Goal: Transaction & Acquisition: Purchase product/service

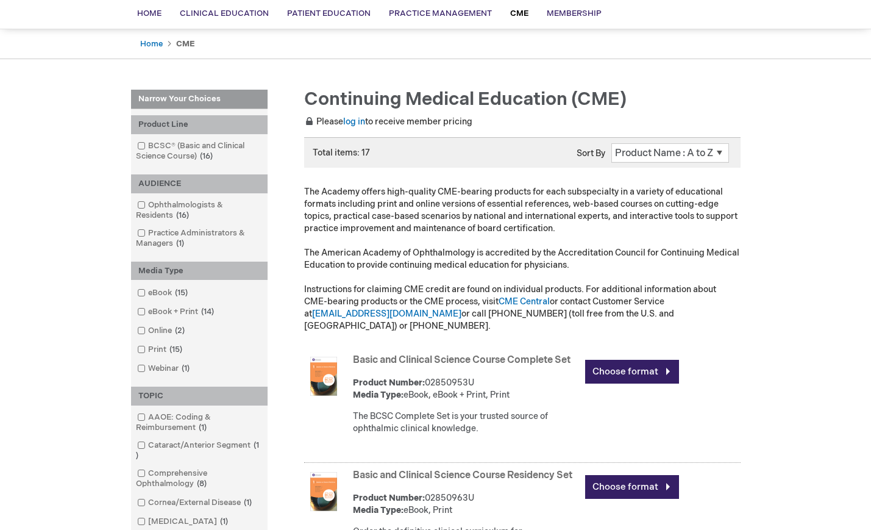
scroll to position [110, 0]
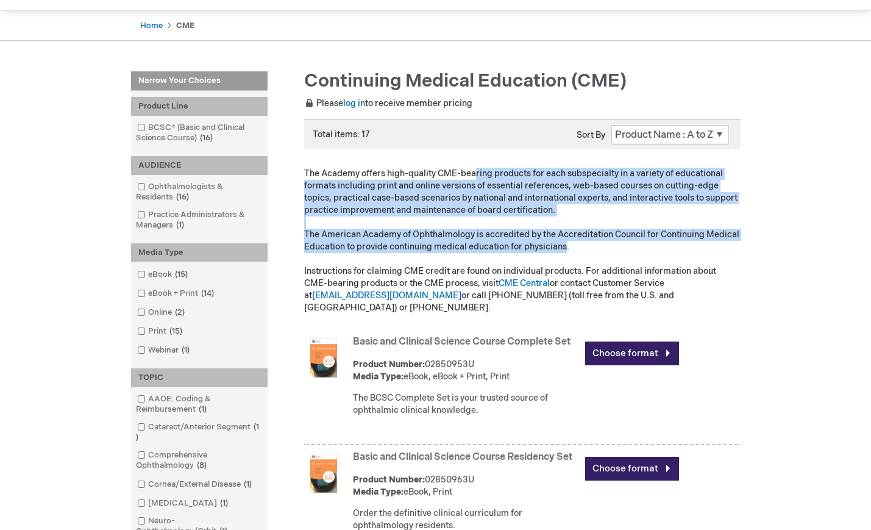
drag, startPoint x: 476, startPoint y: 168, endPoint x: 565, endPoint y: 245, distance: 118.0
click at [565, 245] on p "The Academy offers high-quality CME-bearing products for each subspecialty in a…" at bounding box center [522, 241] width 437 height 146
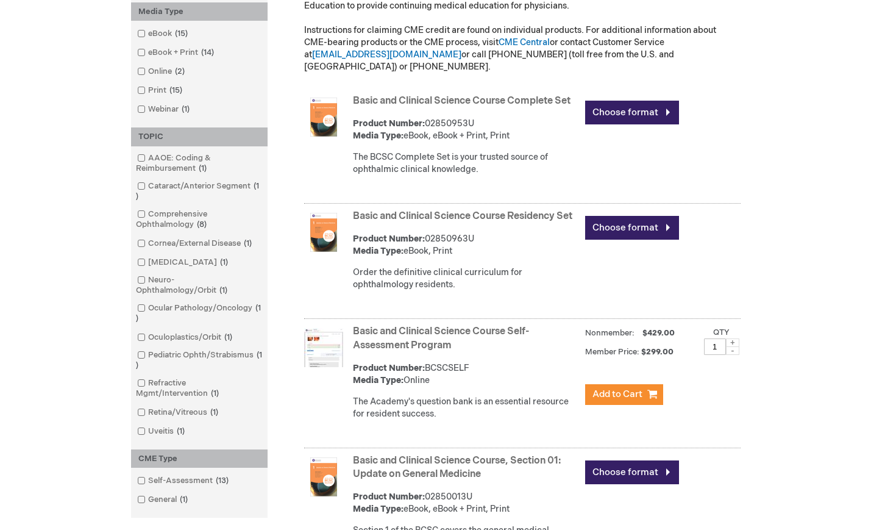
scroll to position [337, 0]
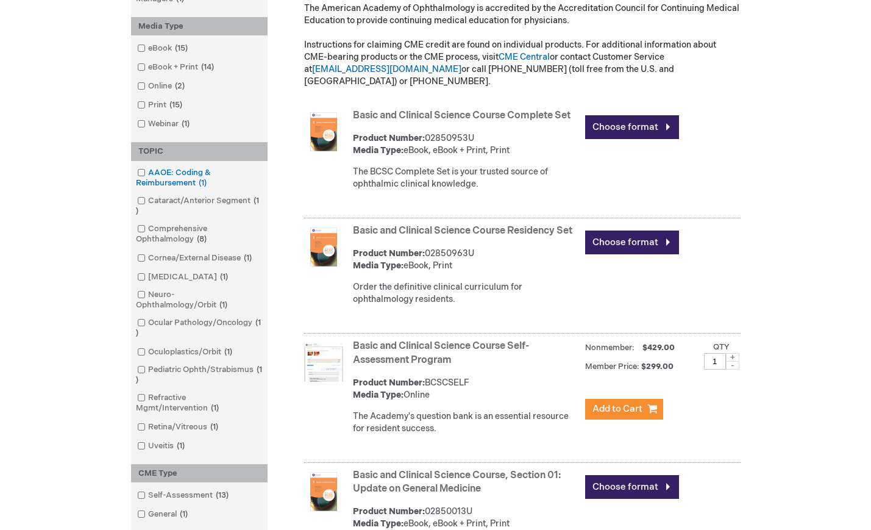
click at [166, 181] on link "AAOE: Coding & Reimbursement 1 item" at bounding box center [199, 178] width 130 height 22
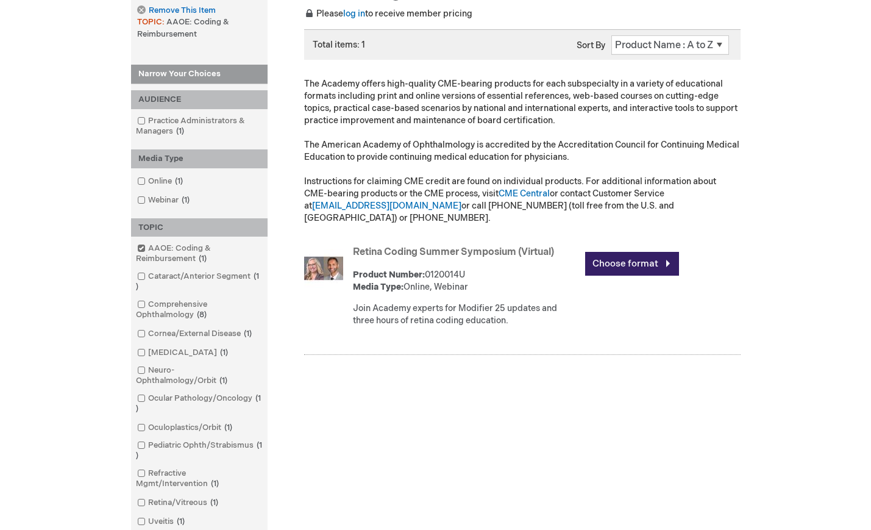
scroll to position [198, 0]
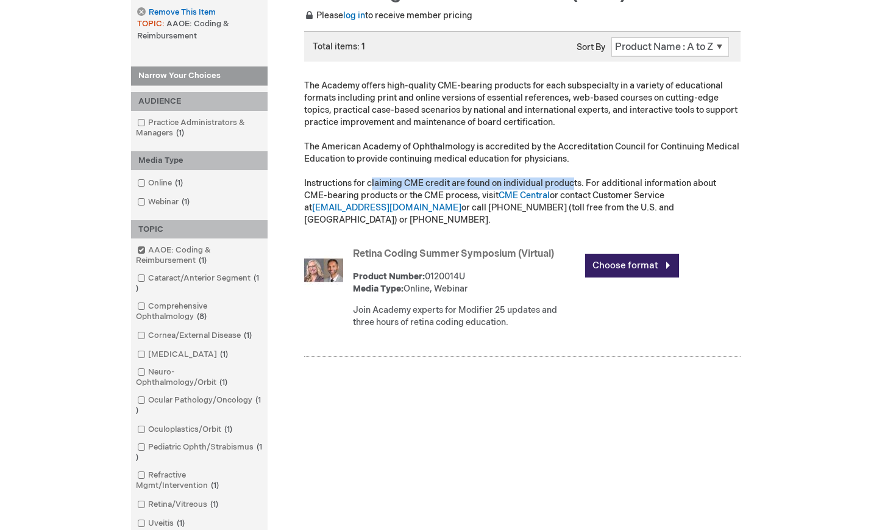
drag, startPoint x: 373, startPoint y: 179, endPoint x: 573, endPoint y: 180, distance: 200.0
click at [573, 180] on p "The Academy offers high-quality CME-bearing products for each subspecialty in a…" at bounding box center [522, 153] width 437 height 146
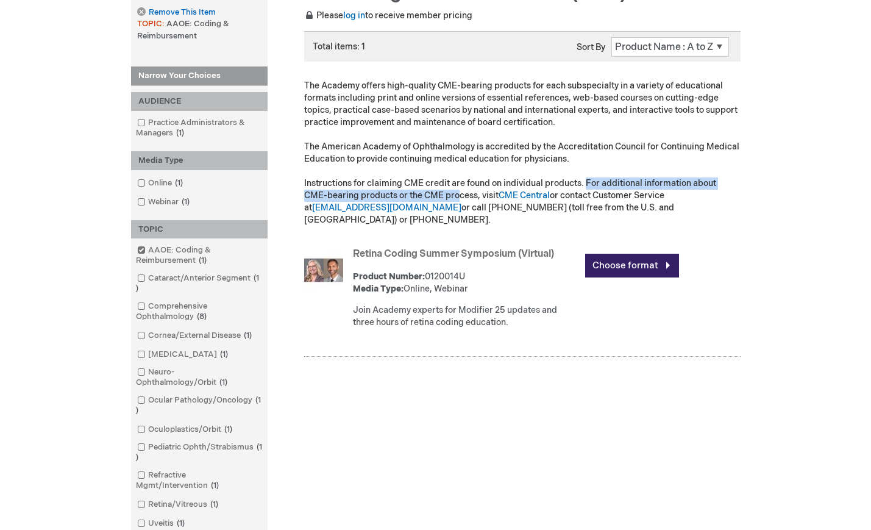
drag, startPoint x: 587, startPoint y: 185, endPoint x: 435, endPoint y: 191, distance: 151.9
click at [435, 191] on p "The Academy offers high-quality CME-bearing products for each subspecialty in a…" at bounding box center [522, 153] width 437 height 146
click at [332, 258] on img at bounding box center [323, 270] width 39 height 39
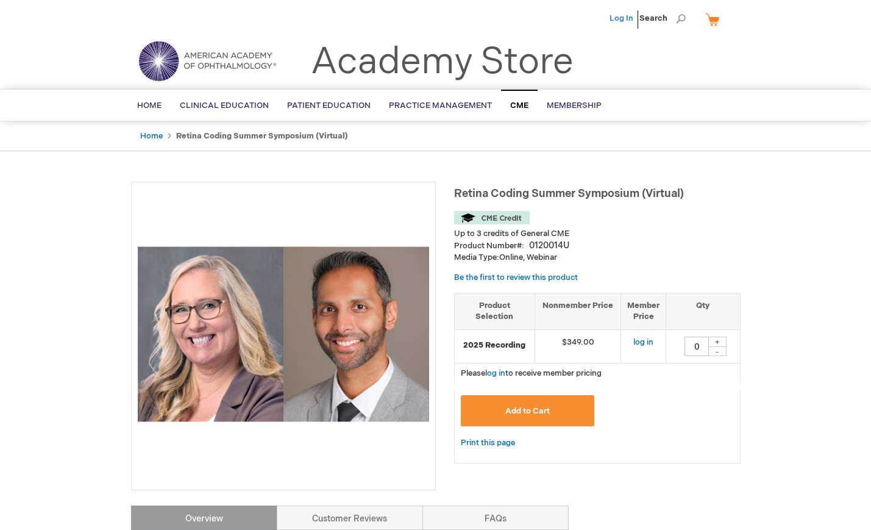
click at [624, 19] on link "Log In" at bounding box center [622, 18] width 24 height 10
click at [517, 101] on span "CME" at bounding box center [519, 106] width 18 height 10
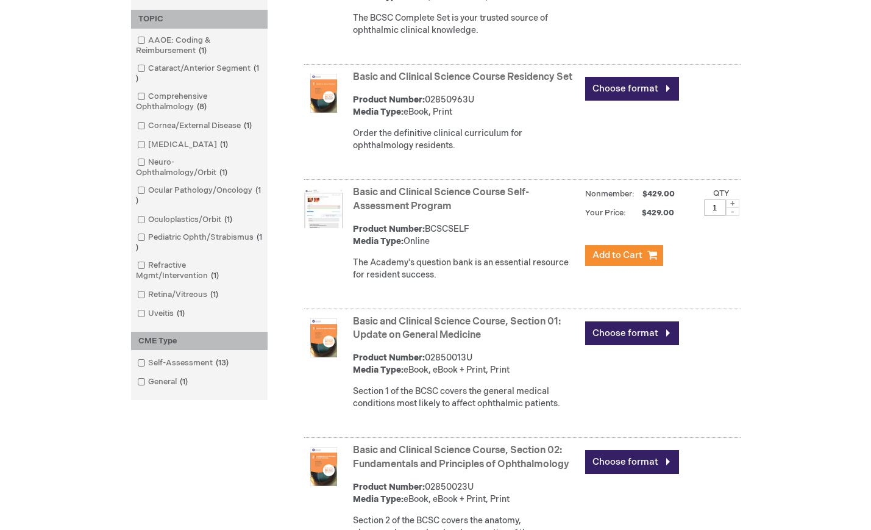
scroll to position [468, 0]
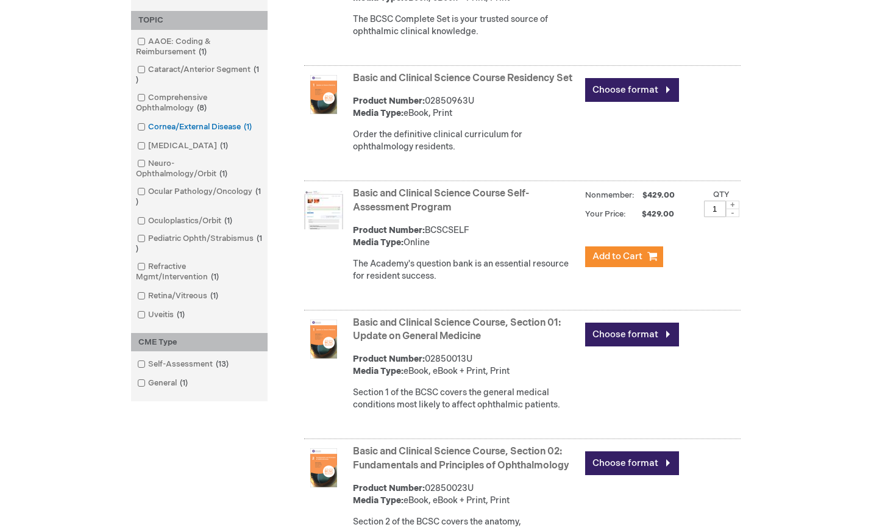
click at [202, 127] on link "Cornea/External Disease 1 item" at bounding box center [195, 127] width 123 height 12
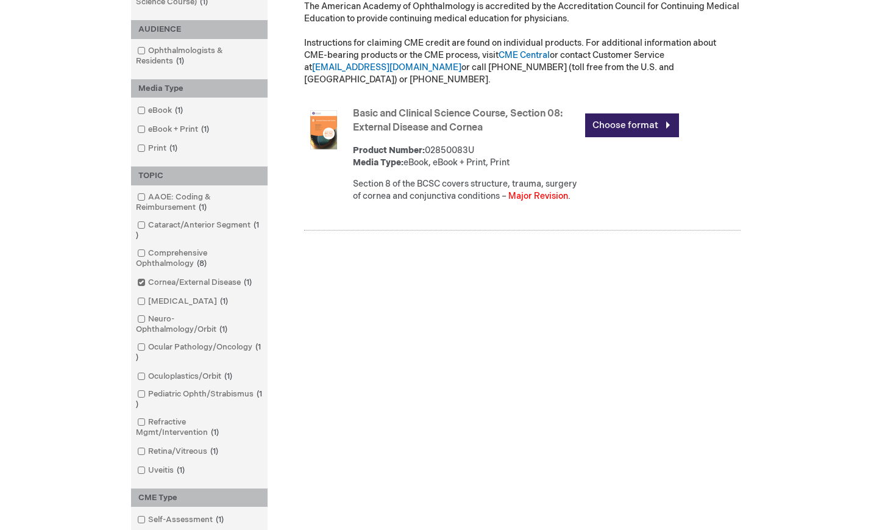
scroll to position [311, 0]
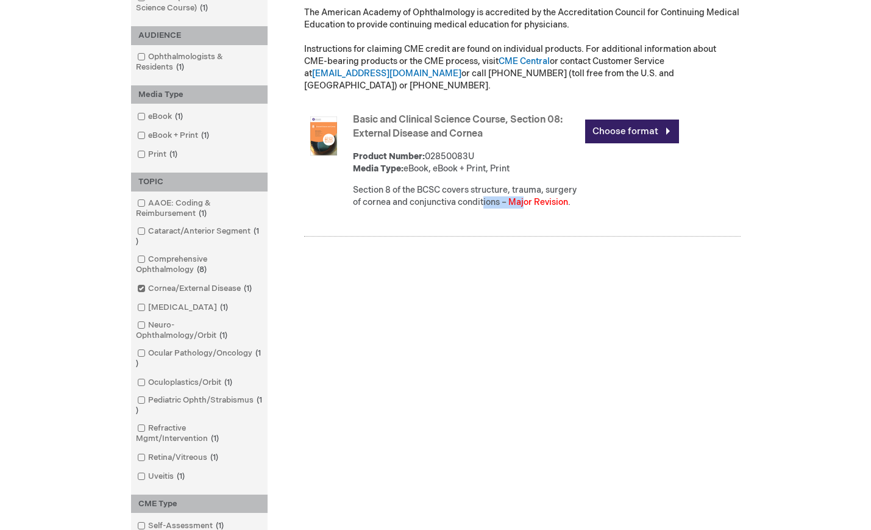
drag, startPoint x: 451, startPoint y: 179, endPoint x: 524, endPoint y: 193, distance: 75.2
click at [525, 194] on div "Section 8 of the BCSC covers structure, trauma, surgery of cornea and conjuncti…" at bounding box center [466, 196] width 226 height 24
click at [524, 197] on font "Major Revision" at bounding box center [539, 202] width 60 height 10
click at [599, 120] on link "Choose format" at bounding box center [632, 132] width 94 height 24
